Goal: Task Accomplishment & Management: Use online tool/utility

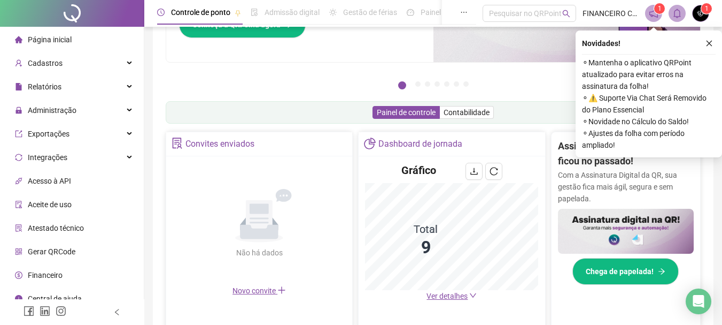
scroll to position [107, 0]
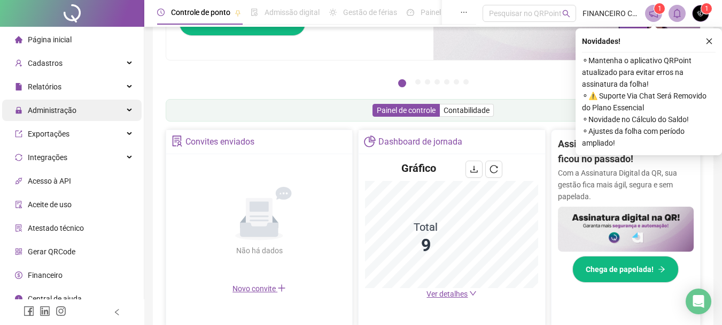
click at [48, 111] on span "Administração" at bounding box center [52, 110] width 49 height 9
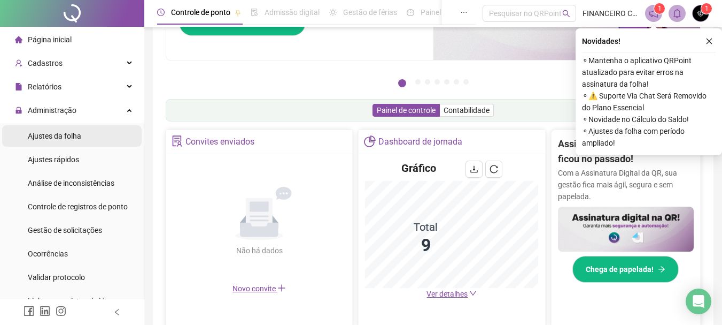
click at [65, 132] on span "Ajustes da folha" at bounding box center [54, 136] width 53 height 9
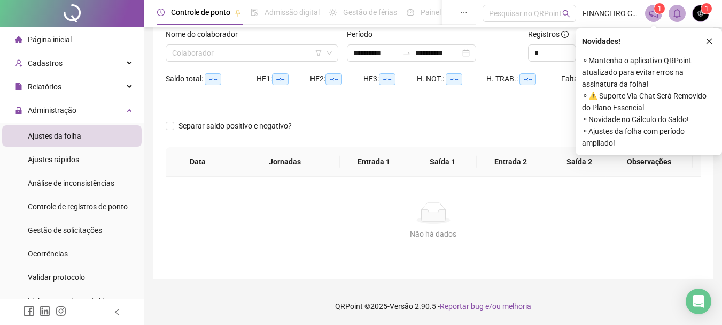
scroll to position [70, 0]
type input "**********"
click at [218, 50] on input "search" at bounding box center [247, 53] width 150 height 16
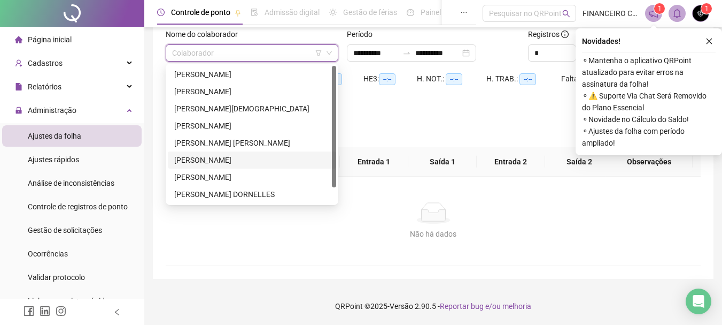
click at [203, 161] on div "[PERSON_NAME]" at bounding box center [252, 160] width 156 height 12
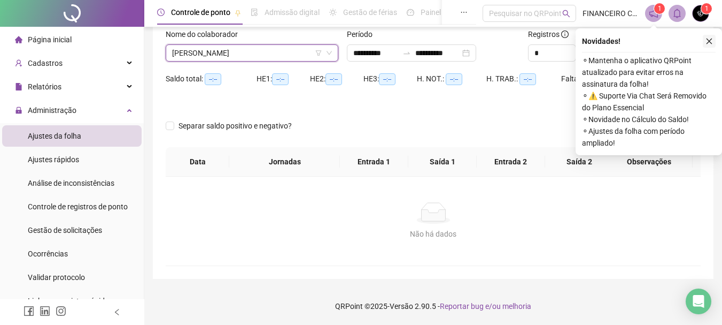
click at [711, 43] on icon "close" at bounding box center [709, 40] width 7 height 7
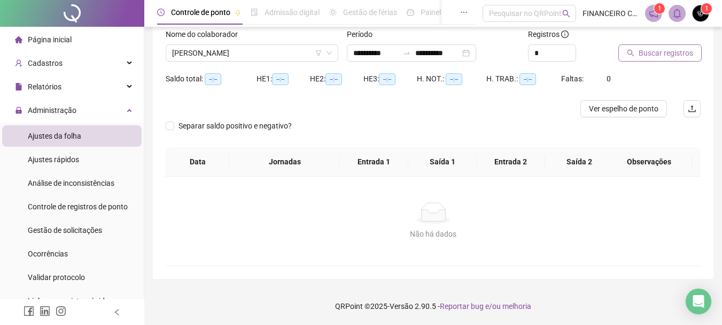
click at [672, 51] on span "Buscar registros" at bounding box center [666, 53] width 55 height 12
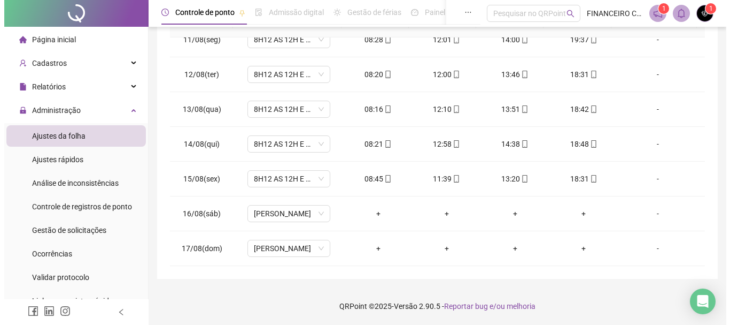
scroll to position [0, 0]
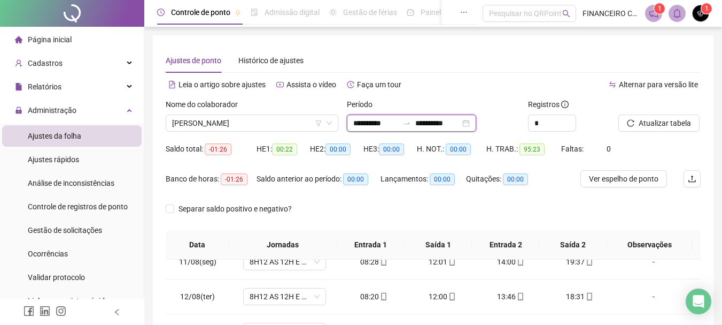
click at [379, 124] on input "**********" at bounding box center [375, 123] width 45 height 12
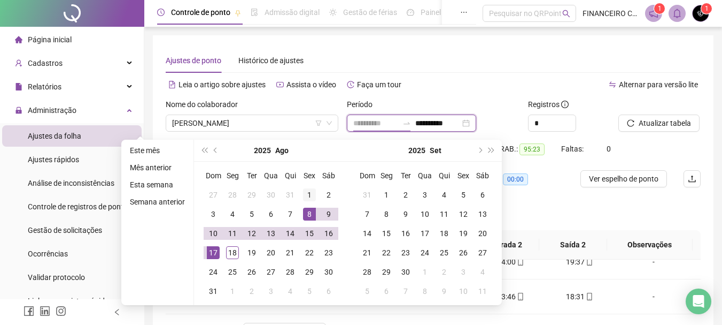
type input "**********"
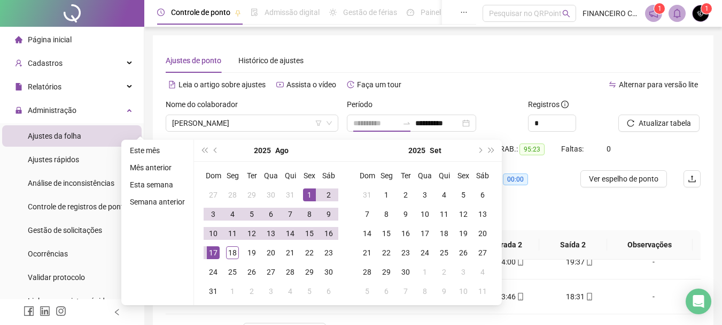
click at [309, 193] on div "1" at bounding box center [309, 194] width 13 height 13
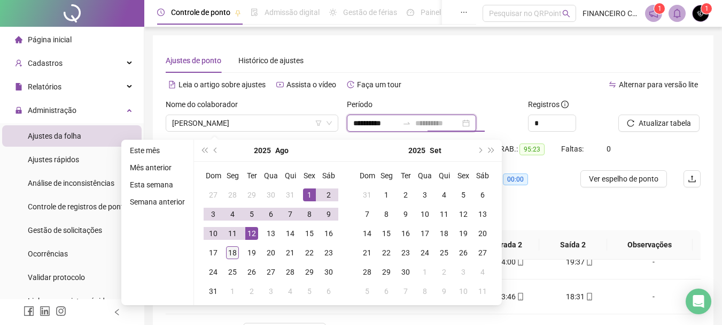
type input "**********"
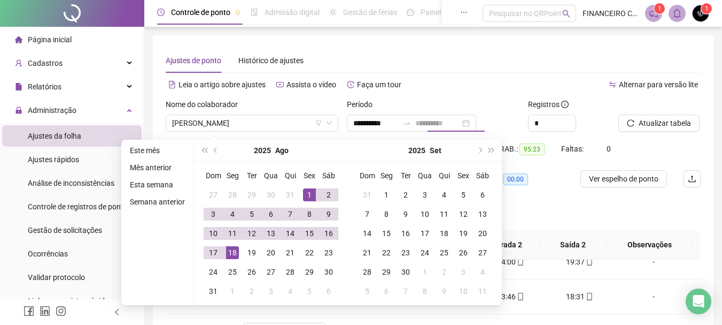
click at [233, 252] on div "18" at bounding box center [232, 252] width 13 height 13
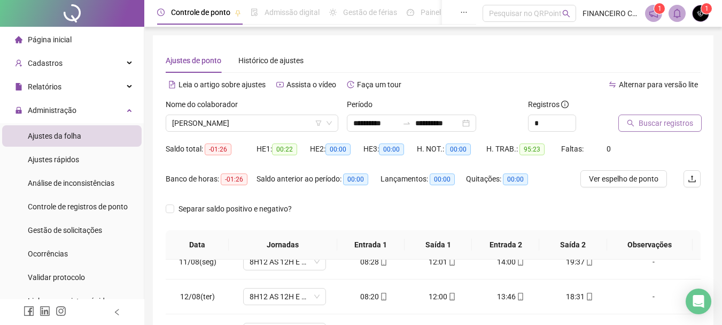
click at [658, 128] on span "Buscar registros" at bounding box center [666, 123] width 55 height 12
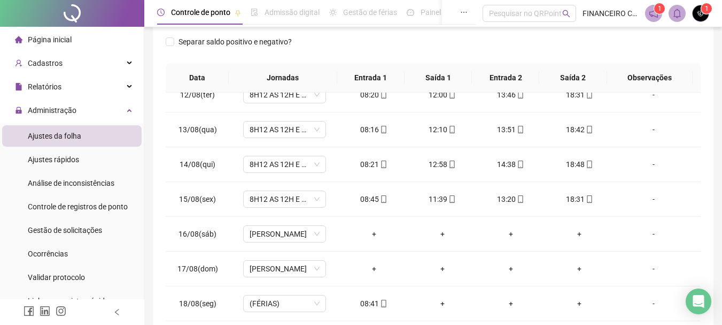
scroll to position [8, 0]
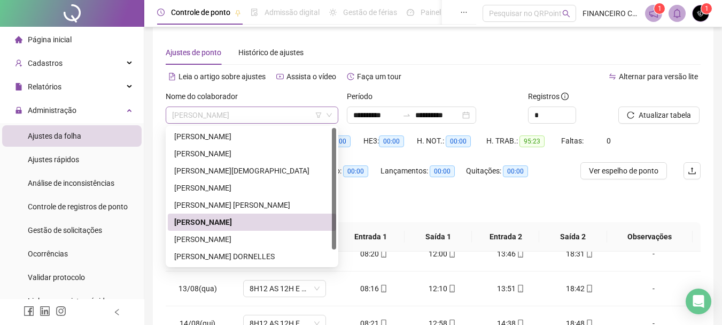
click at [178, 117] on span "[PERSON_NAME]" at bounding box center [252, 115] width 160 height 16
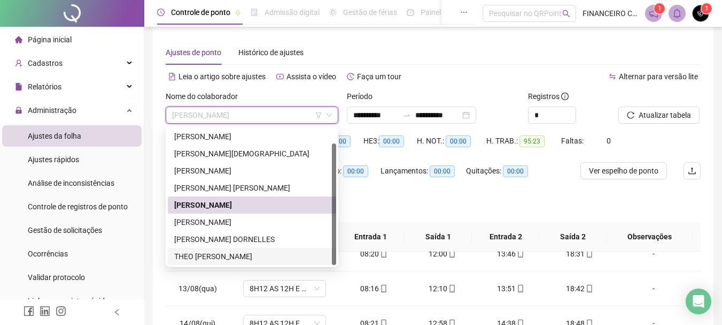
click at [201, 253] on div "THEO [PERSON_NAME]" at bounding box center [252, 256] width 156 height 12
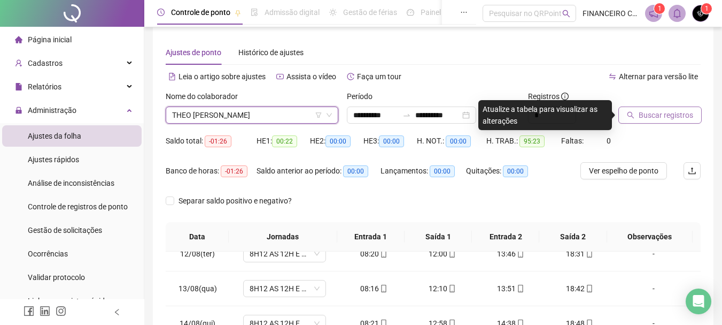
click at [648, 121] on button "Buscar registros" at bounding box center [660, 114] width 83 height 17
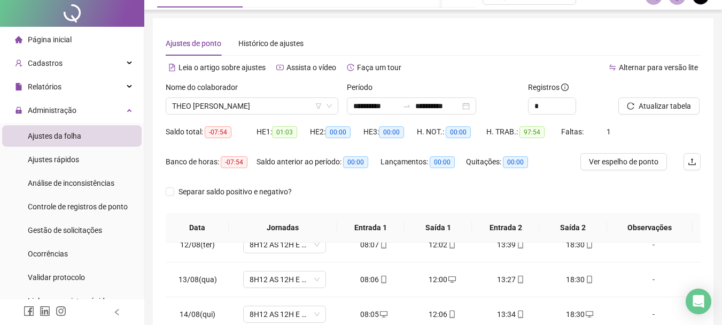
scroll to position [0, 0]
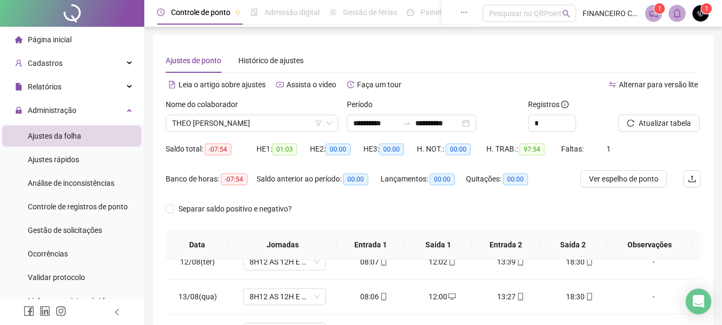
click at [47, 32] on div "Página inicial" at bounding box center [43, 39] width 57 height 21
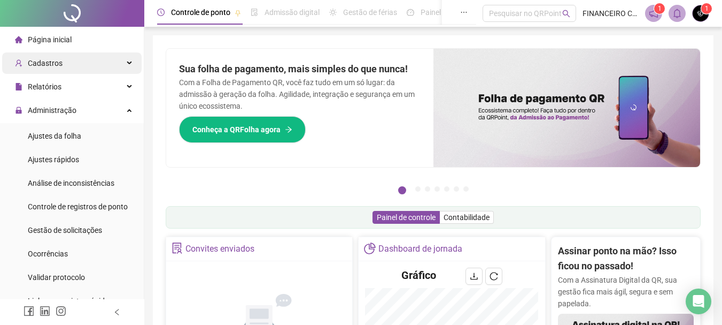
click at [66, 59] on div "Cadastros" at bounding box center [72, 62] width 140 height 21
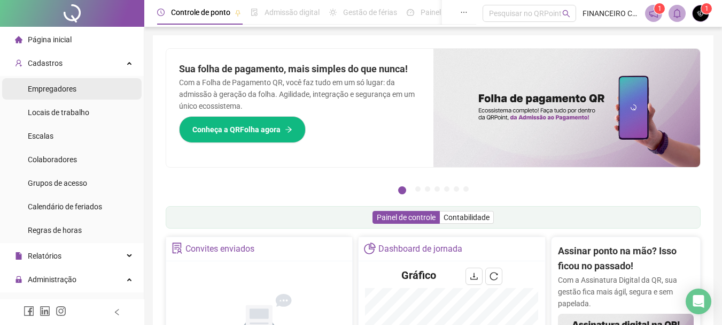
click at [51, 91] on span "Empregadores" at bounding box center [52, 88] width 49 height 9
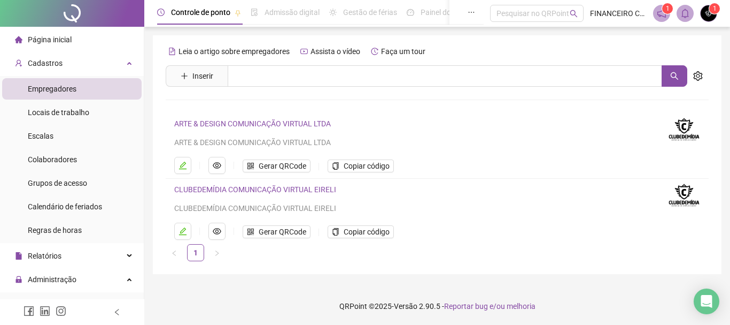
click at [53, 33] on div "Página inicial" at bounding box center [43, 39] width 57 height 21
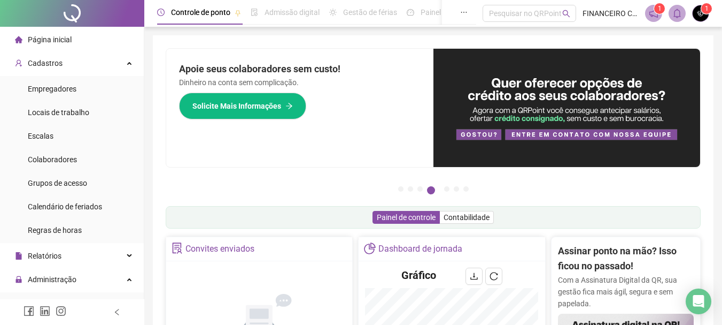
click at [58, 33] on div "Página inicial" at bounding box center [43, 39] width 57 height 21
